Goal: Task Accomplishment & Management: Use online tool/utility

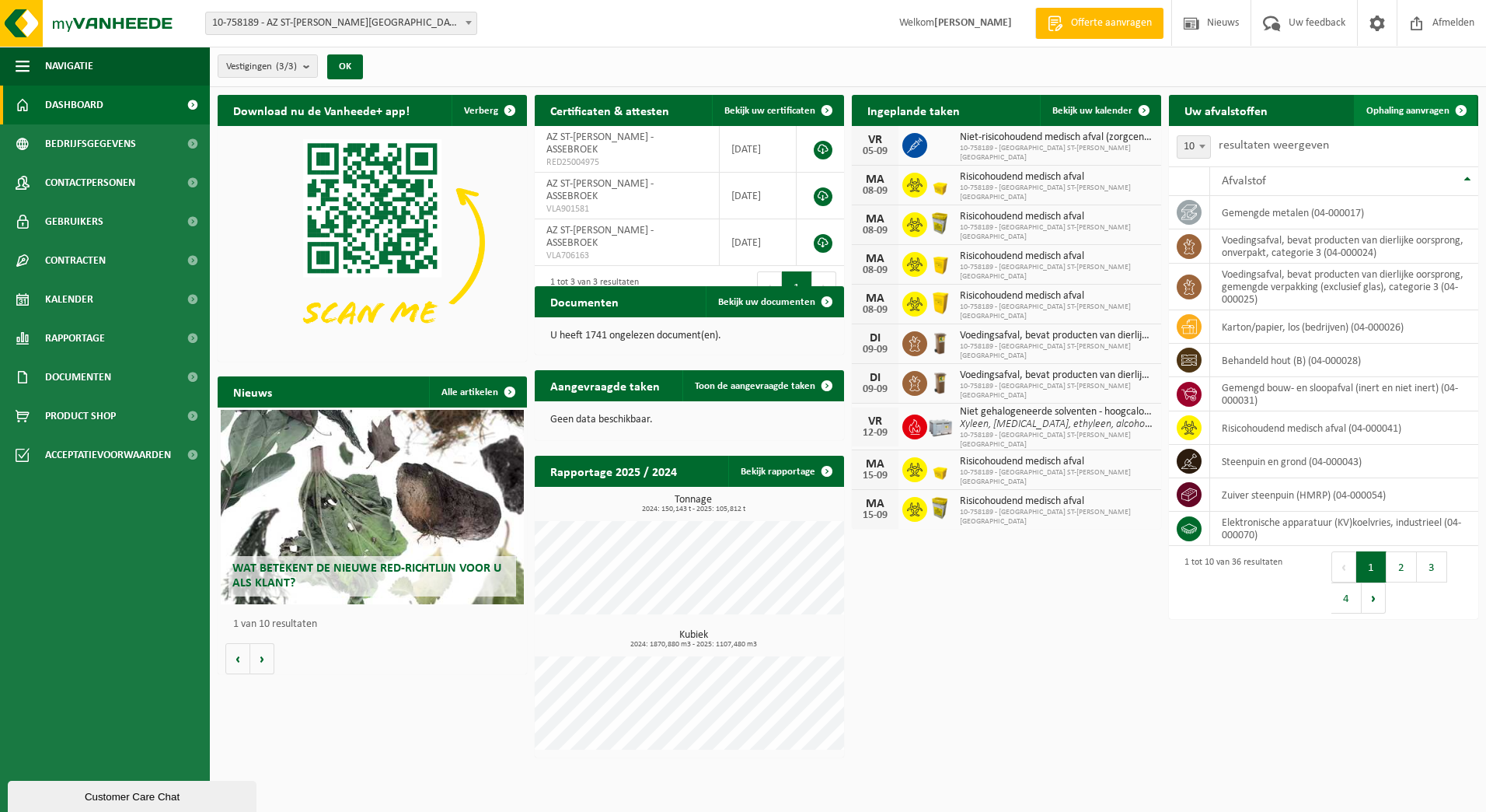
click at [1414, 112] on span "Ophaling aanvragen" at bounding box center [1408, 111] width 83 height 10
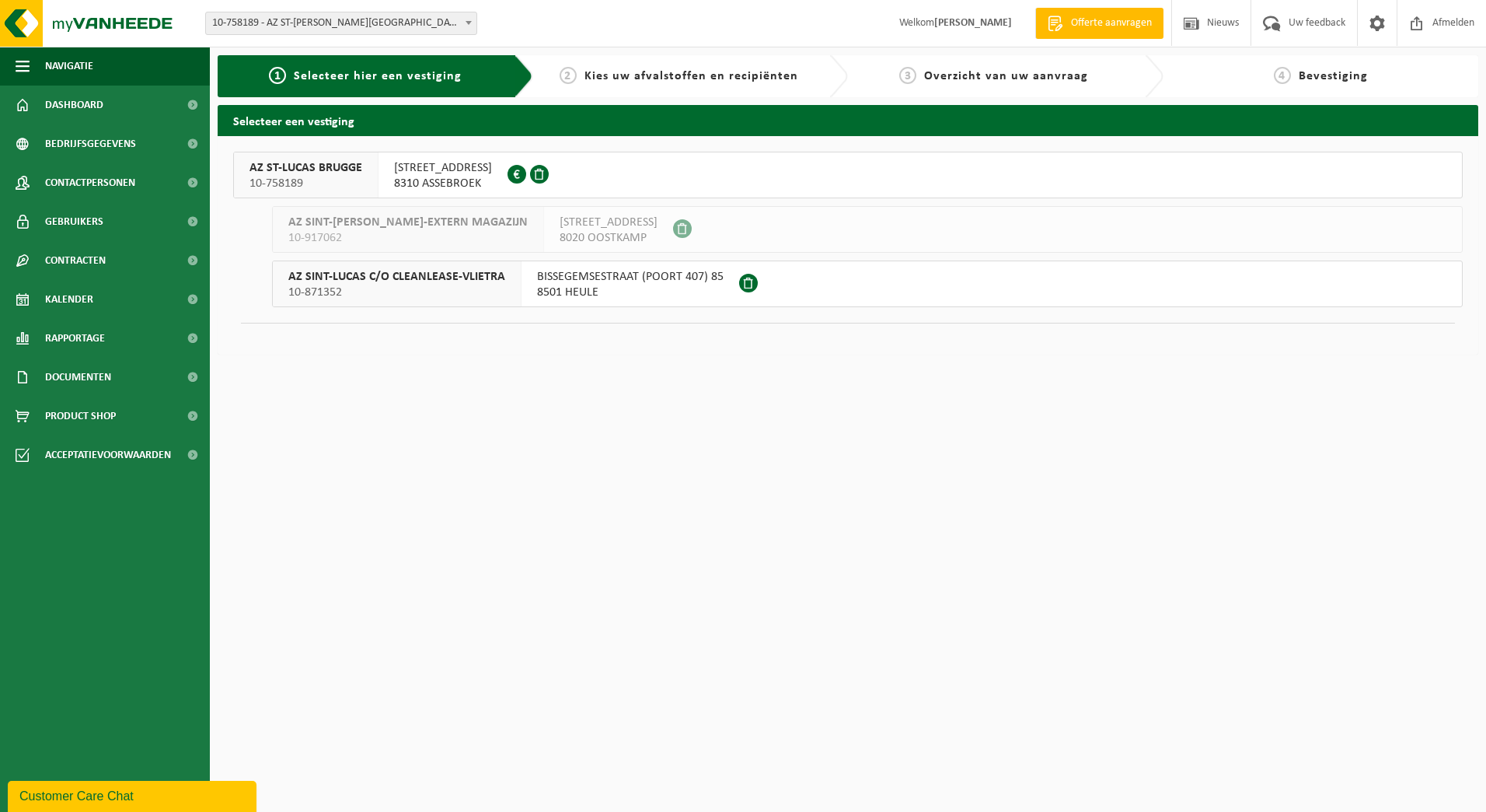
click at [343, 171] on span "AZ ST-LUCAS BRUGGE" at bounding box center [305, 168] width 112 height 16
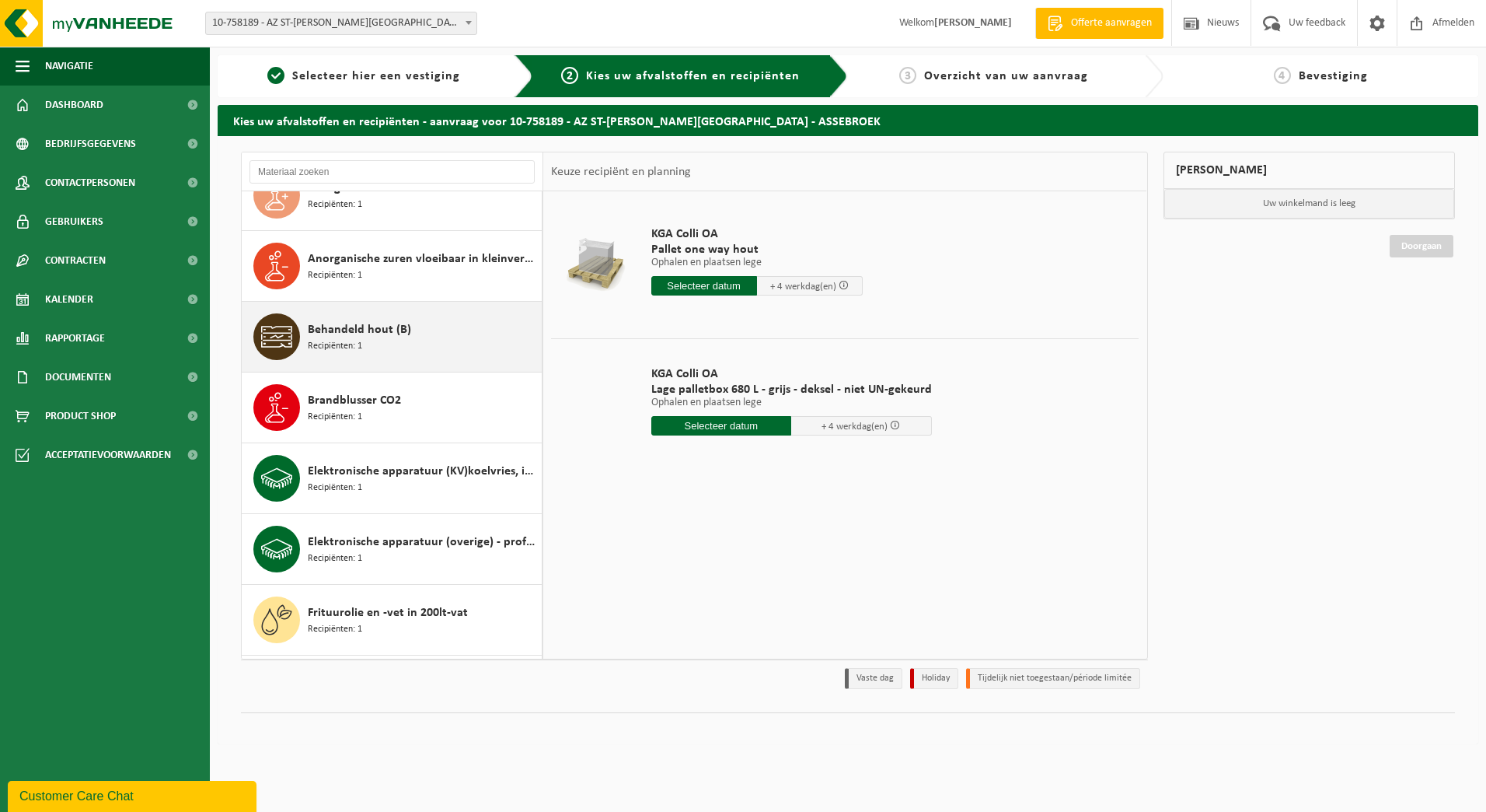
scroll to position [74, 0]
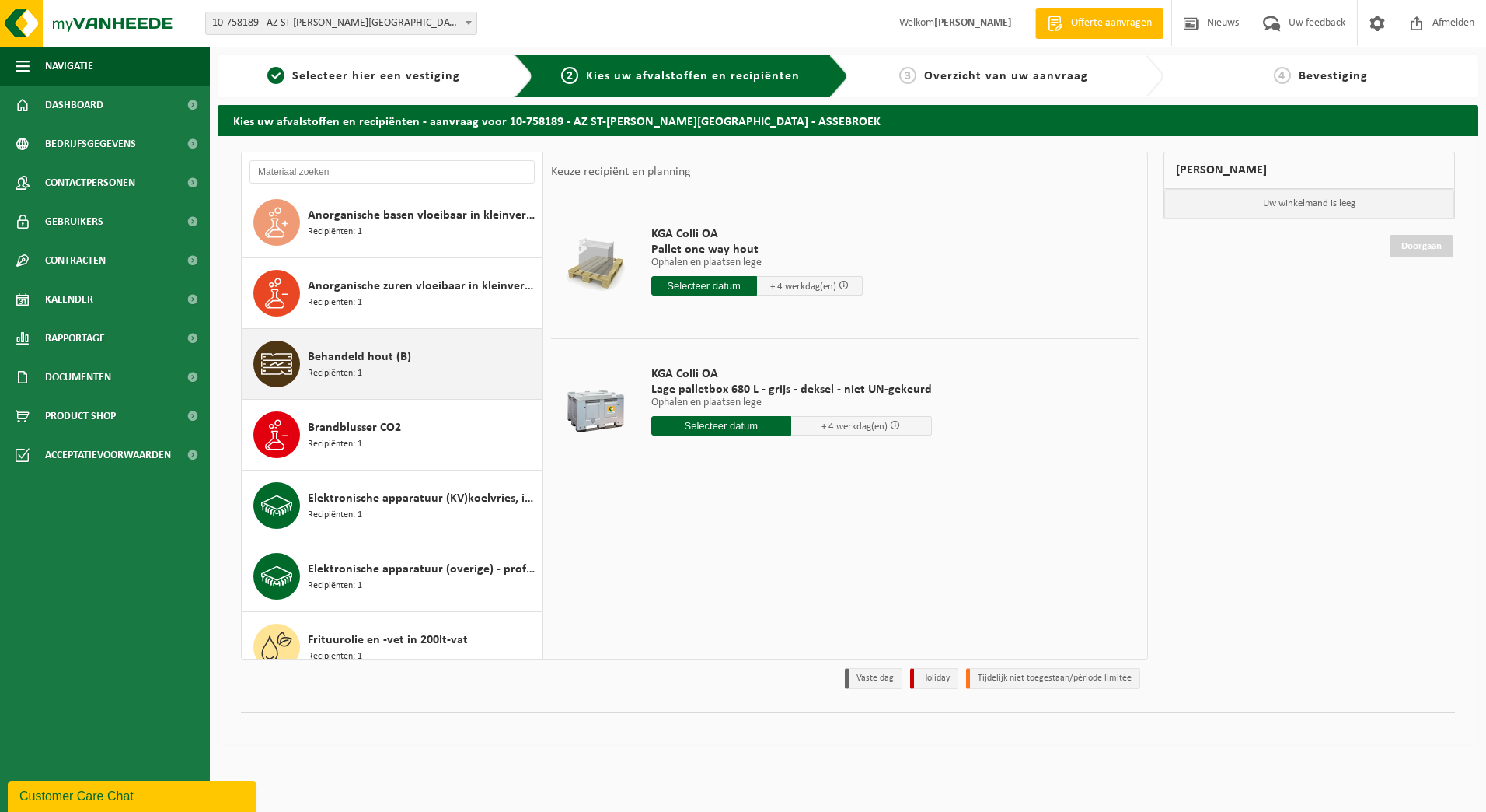
click at [374, 360] on span "Behandeld hout (B)" at bounding box center [359, 356] width 103 height 19
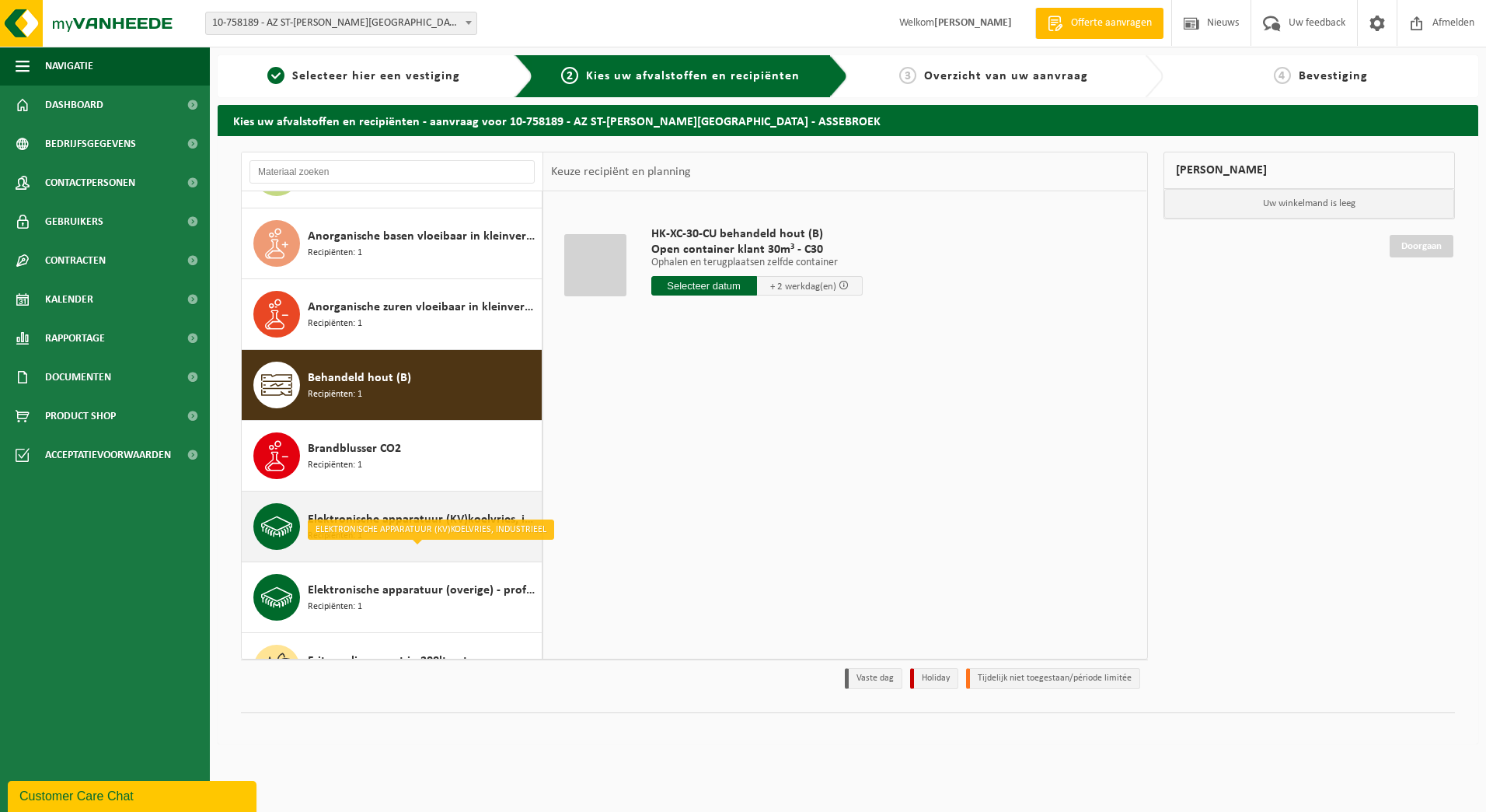
scroll to position [0, 0]
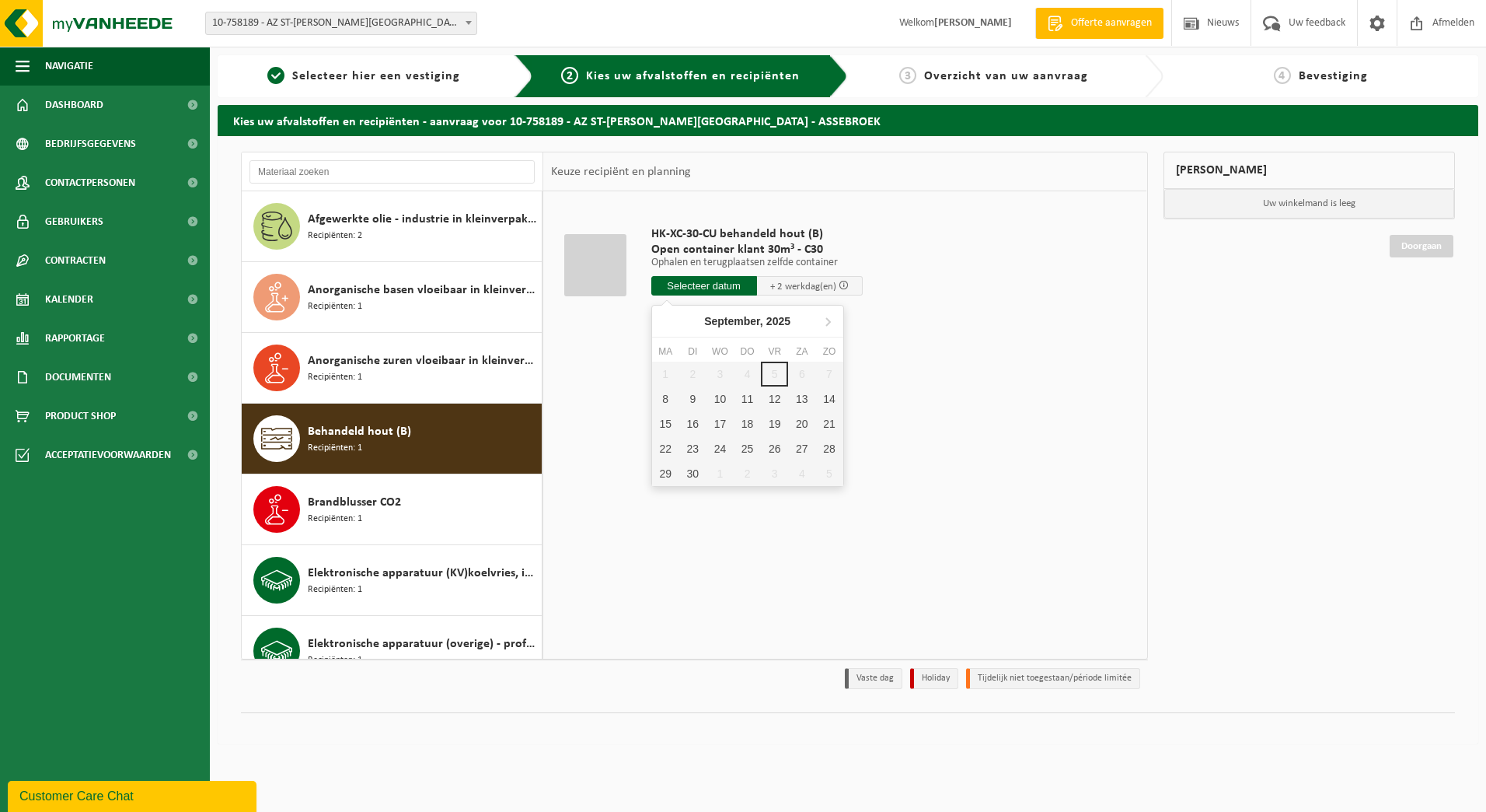
click at [702, 288] on input "text" at bounding box center [705, 286] width 106 height 19
click at [693, 400] on div "9" at bounding box center [693, 399] width 27 height 25
type input "Van 2025-09-09"
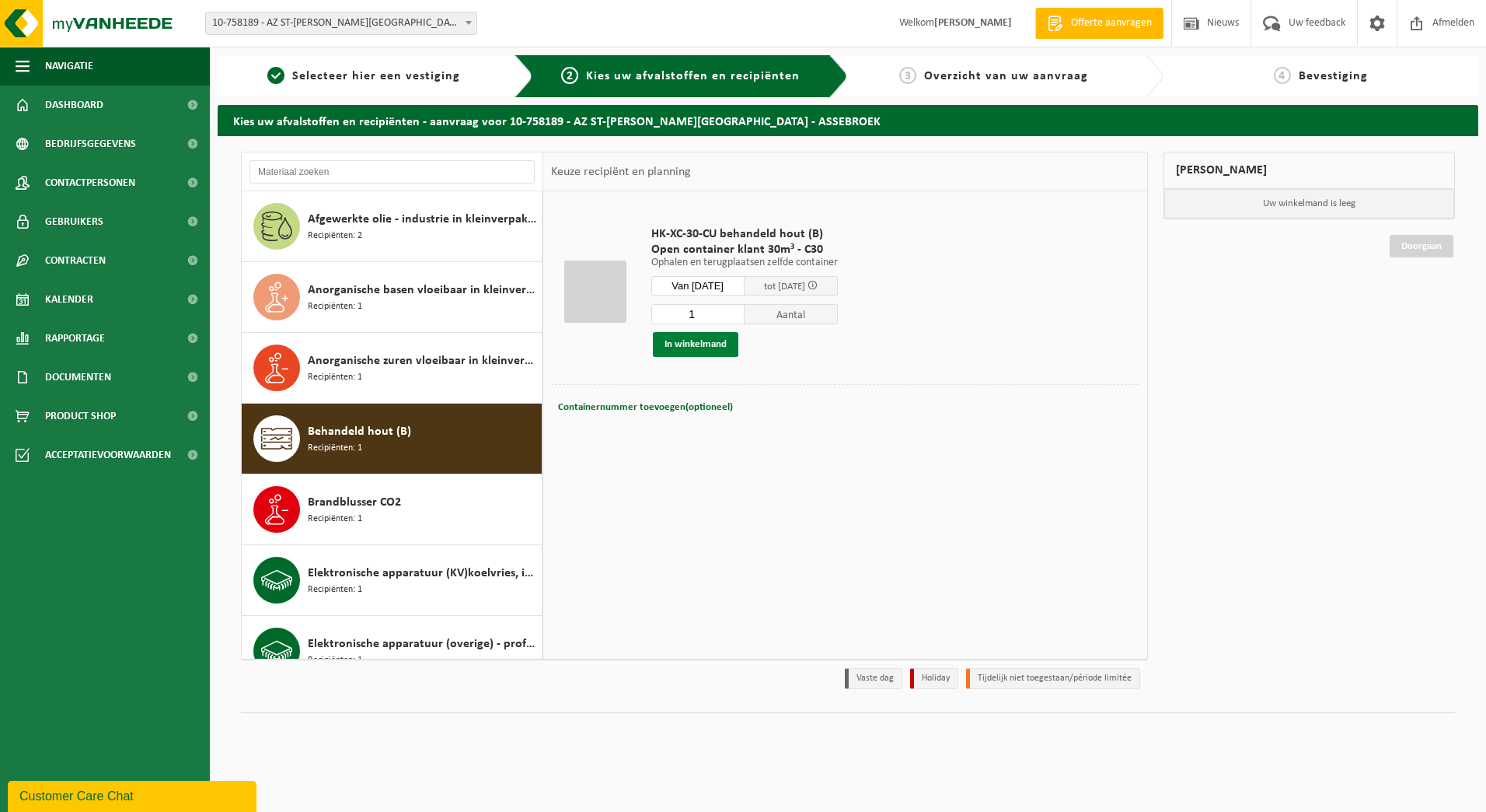
click at [712, 347] on button "In winkelmand" at bounding box center [695, 344] width 86 height 25
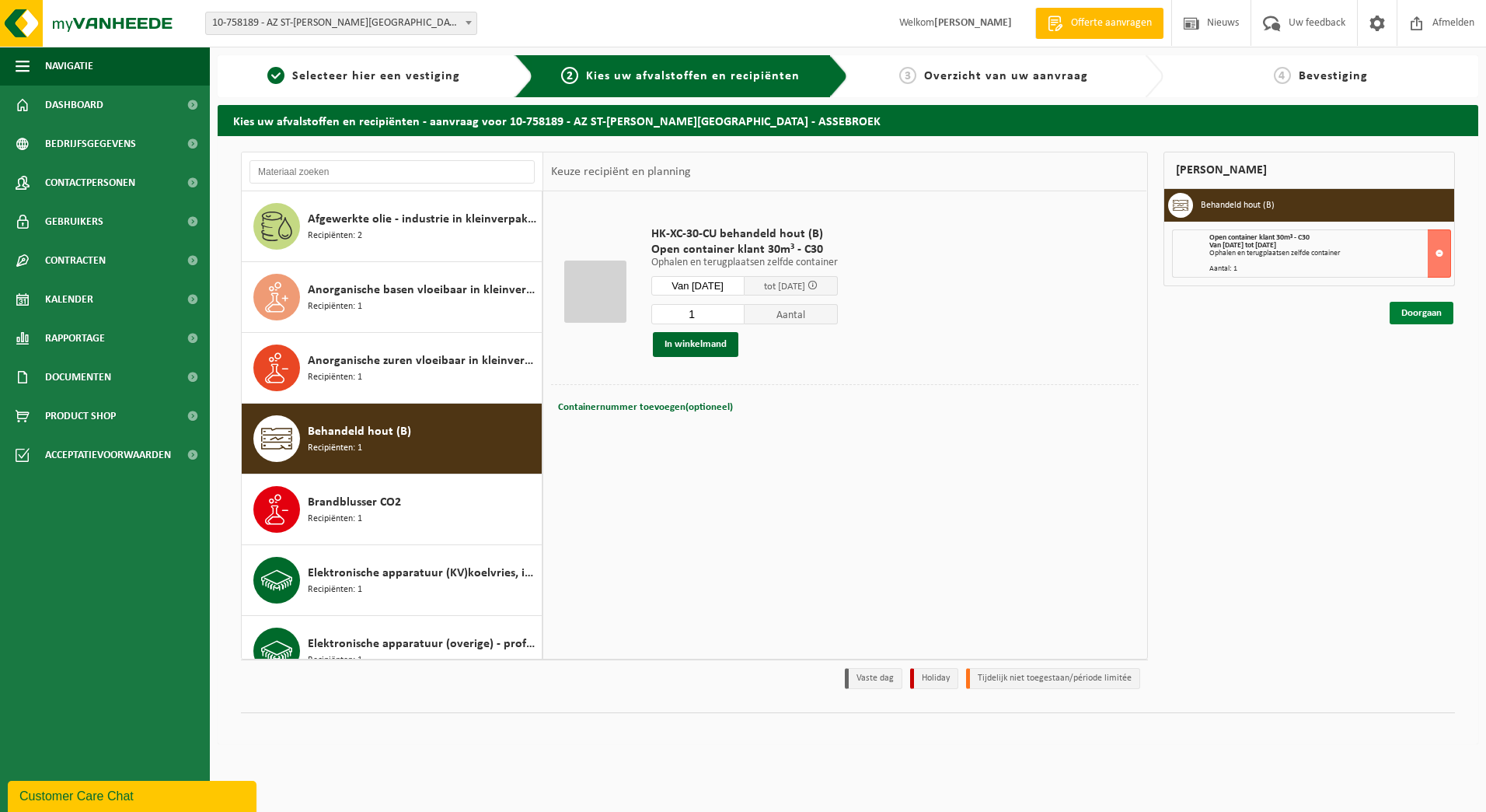
click at [1414, 314] on link "Doorgaan" at bounding box center [1421, 312] width 64 height 22
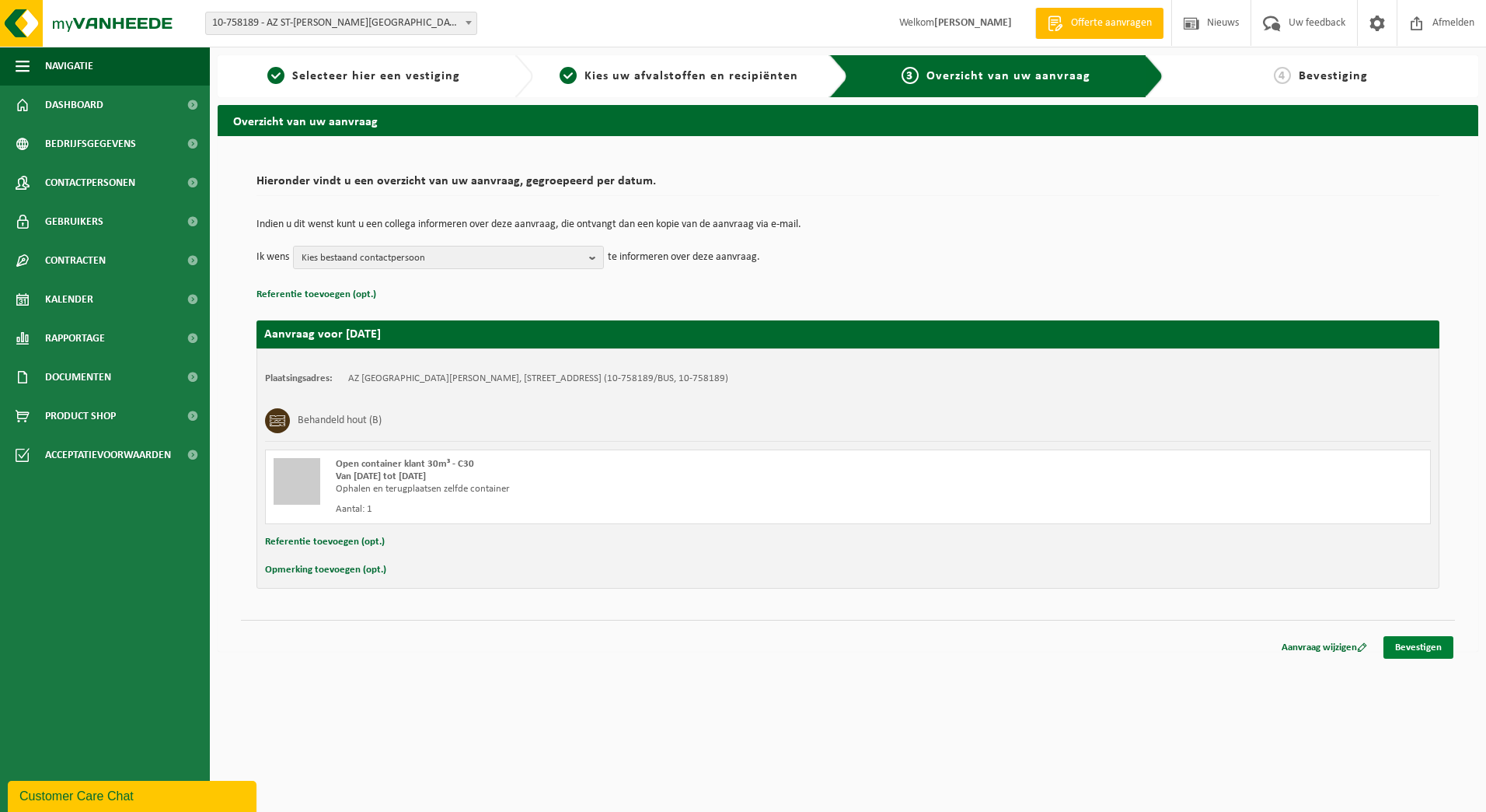
click at [1415, 645] on link "Bevestigen" at bounding box center [1418, 647] width 70 height 22
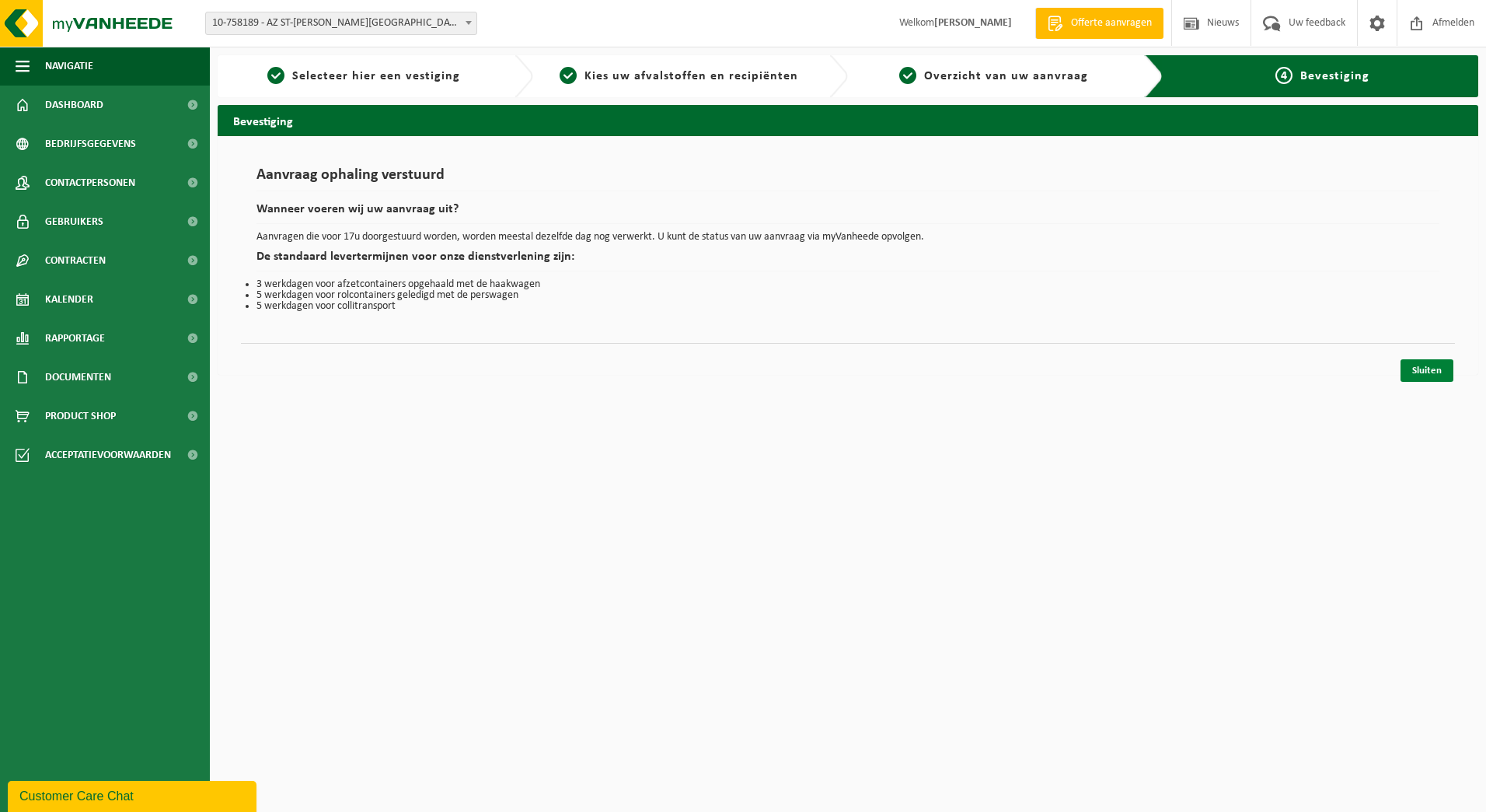
click at [1429, 369] on link "Sluiten" at bounding box center [1428, 370] width 53 height 22
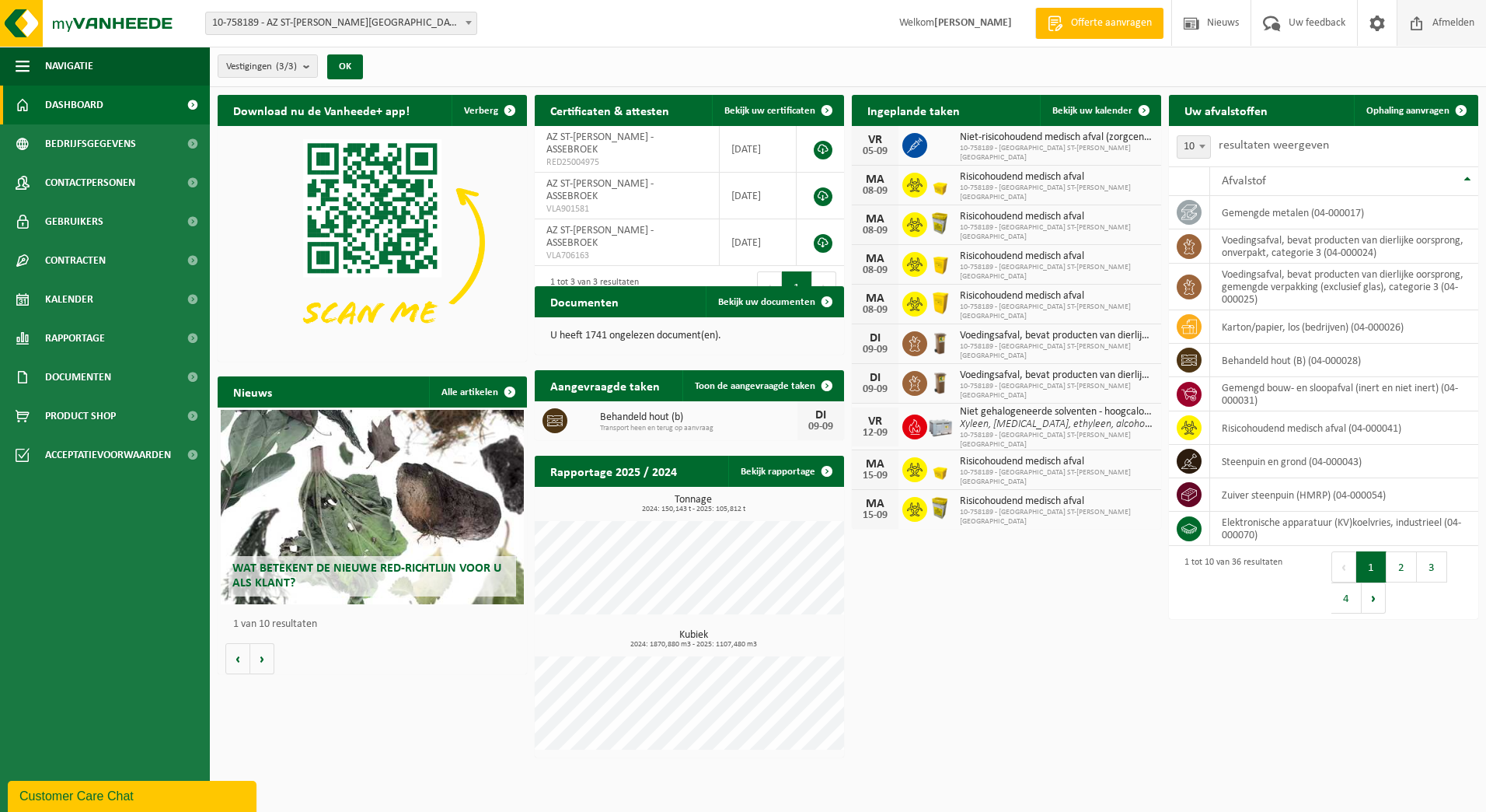
click at [1429, 33] on span "Afmelden" at bounding box center [1453, 23] width 50 height 46
